Goal: Check status: Check status

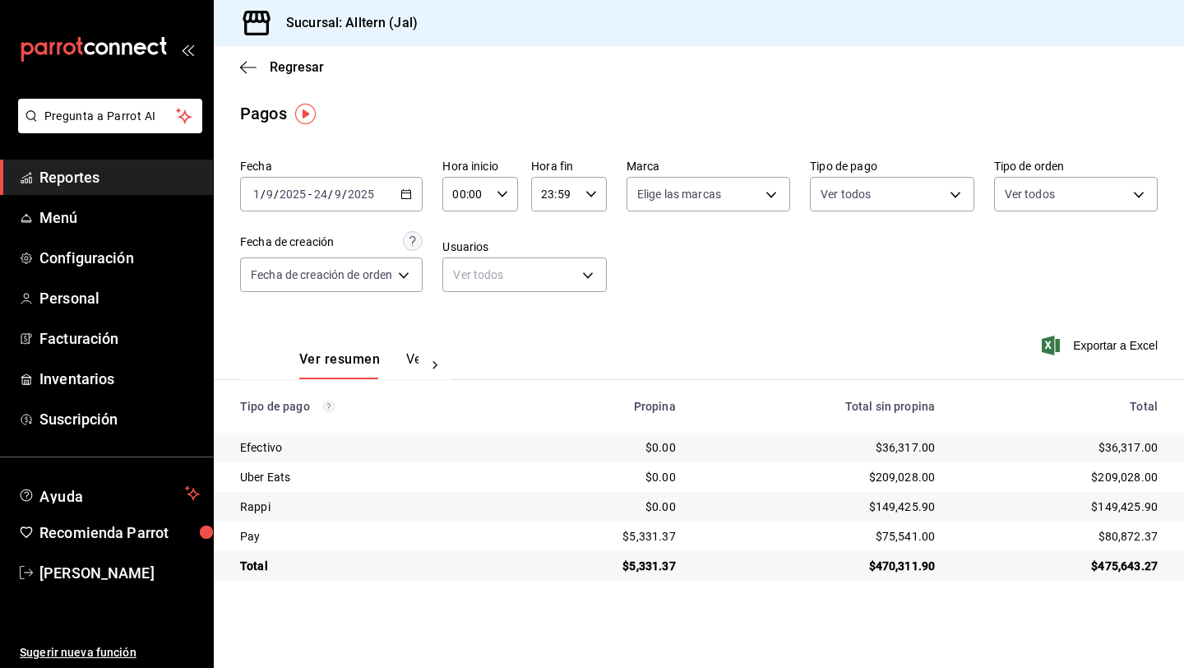
click at [122, 164] on link "Reportes" at bounding box center [106, 176] width 213 height 35
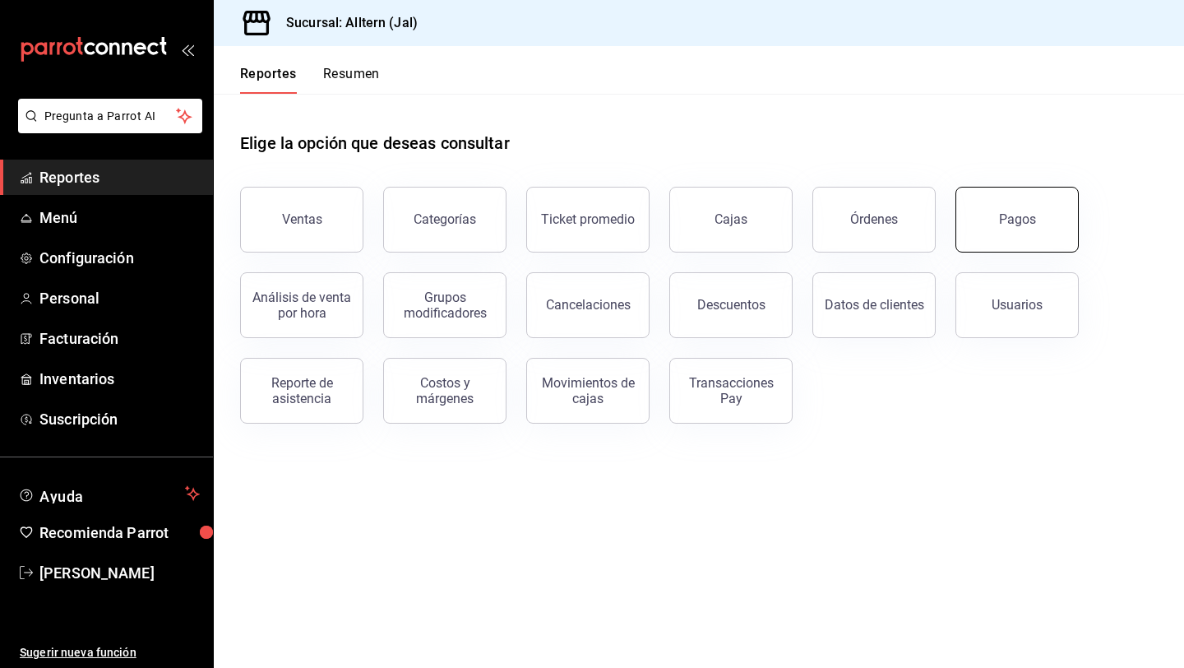
click at [1044, 245] on button "Pagos" at bounding box center [1016, 220] width 123 height 66
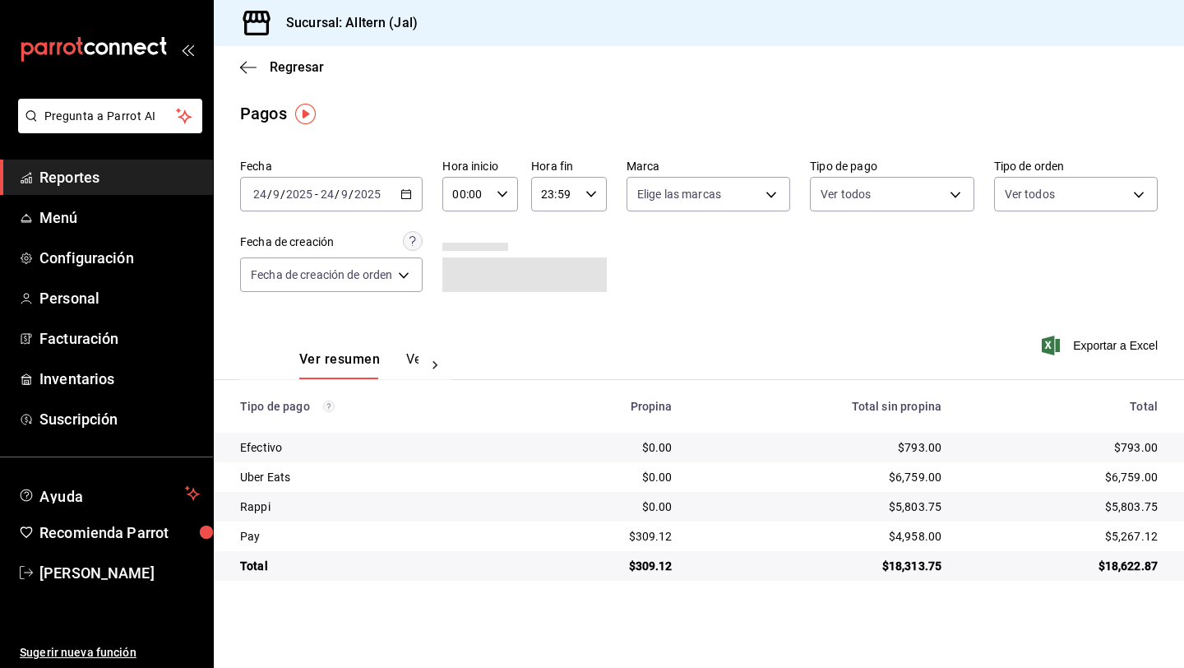
click at [416, 192] on div "[DATE] [DATE] - [DATE] [DATE]" at bounding box center [331, 194] width 183 height 35
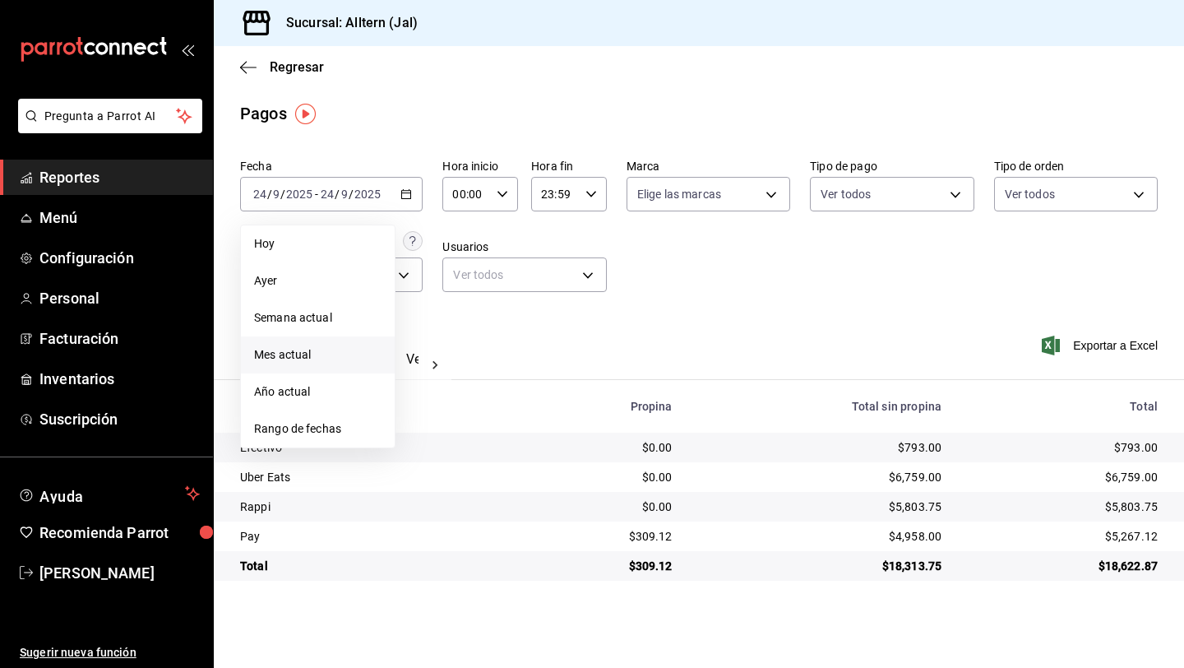
click at [315, 349] on span "Mes actual" at bounding box center [317, 354] width 127 height 17
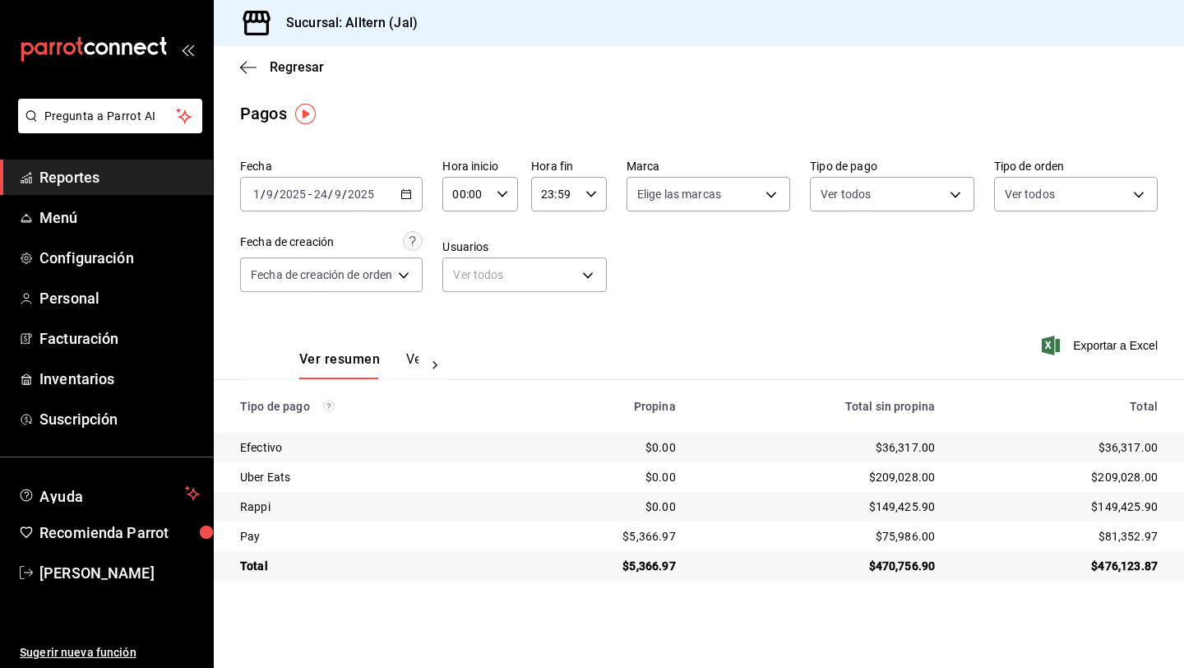
click at [76, 175] on span "Reportes" at bounding box center [119, 177] width 160 height 22
